Goal: Task Accomplishment & Management: Use online tool/utility

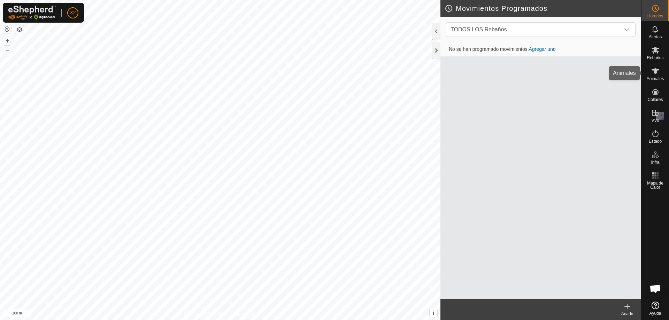
click at [656, 70] on icon at bounding box center [655, 71] width 8 height 6
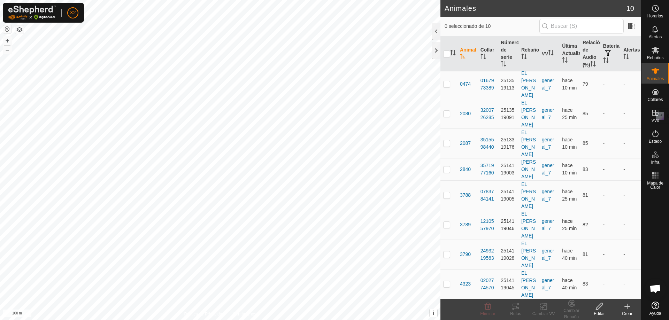
scroll to position [3, 0]
drag, startPoint x: 447, startPoint y: 222, endPoint x: 531, endPoint y: 223, distance: 83.6
click at [447, 251] on p-checkbox at bounding box center [446, 254] width 7 height 6
checkbox input "true"
click at [446, 57] on input "checkbox" at bounding box center [446, 53] width 7 height 7
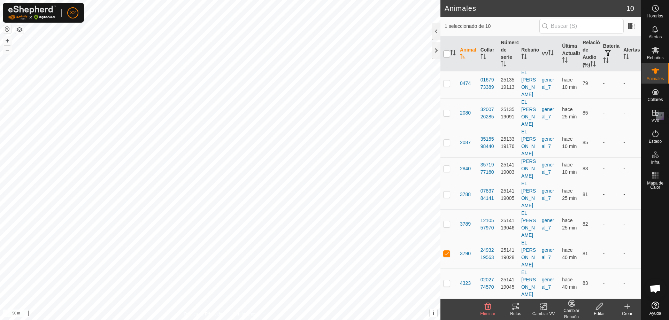
checkbox input "true"
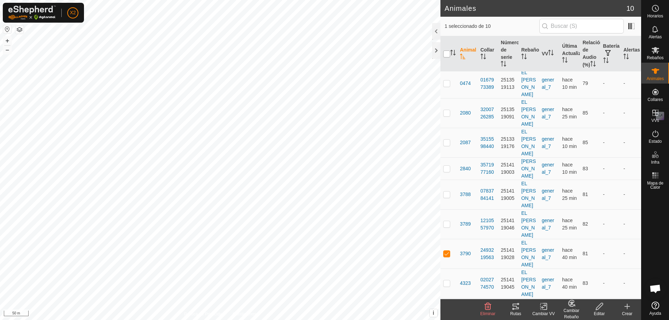
checkbox input "true"
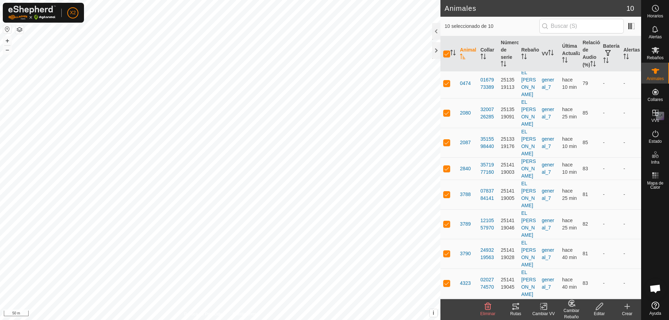
scroll to position [0, 0]
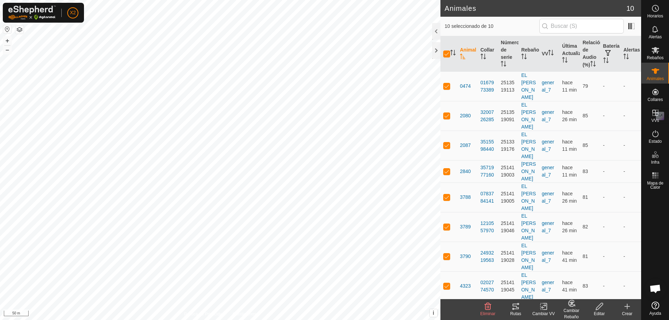
click at [516, 309] on icon at bounding box center [515, 307] width 6 height 6
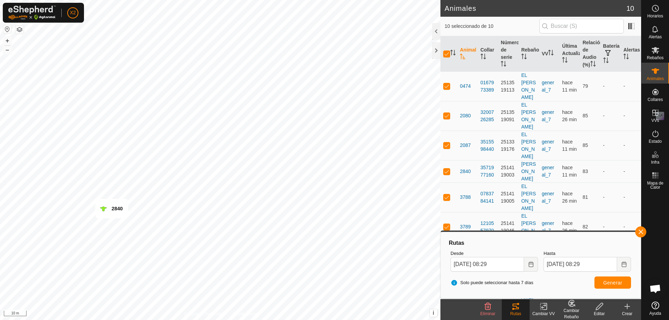
click at [443, 54] on th at bounding box center [448, 54] width 17 height 36
click at [446, 53] on input "checkbox" at bounding box center [446, 53] width 7 height 7
checkbox input "false"
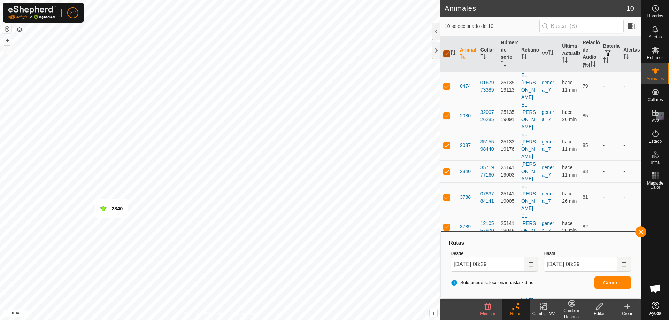
checkbox input "false"
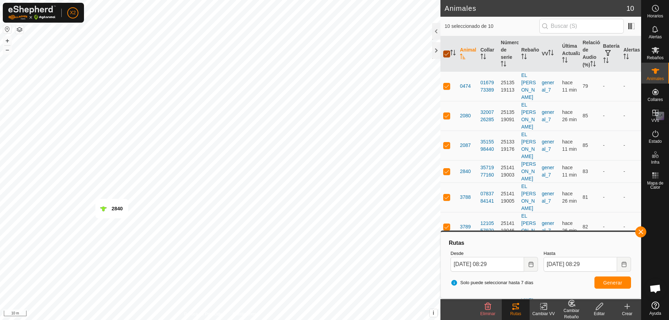
checkbox input "false"
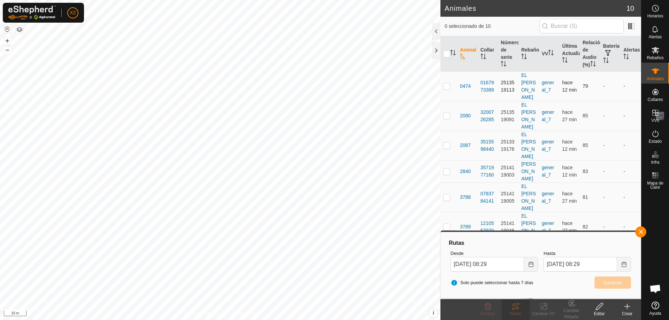
click at [450, 85] on p-checkbox at bounding box center [446, 86] width 7 height 6
checkbox input "true"
click at [602, 284] on button "Generar" at bounding box center [612, 282] width 37 height 12
click at [447, 57] on input "checkbox" at bounding box center [446, 53] width 7 height 7
checkbox input "true"
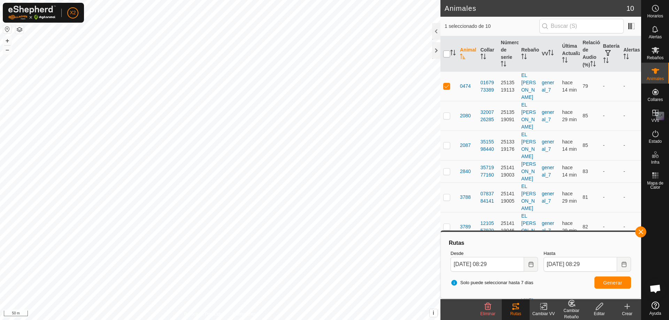
checkbox input "true"
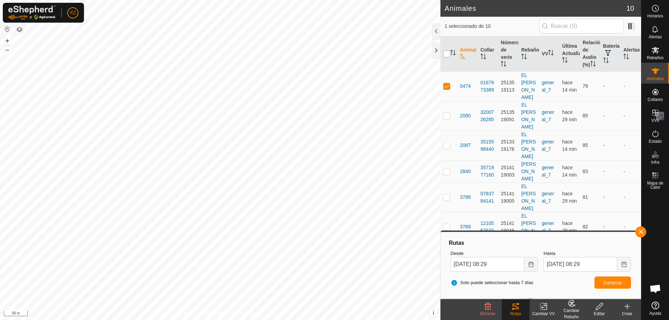
checkbox input "true"
